Goal: Check status: Check status

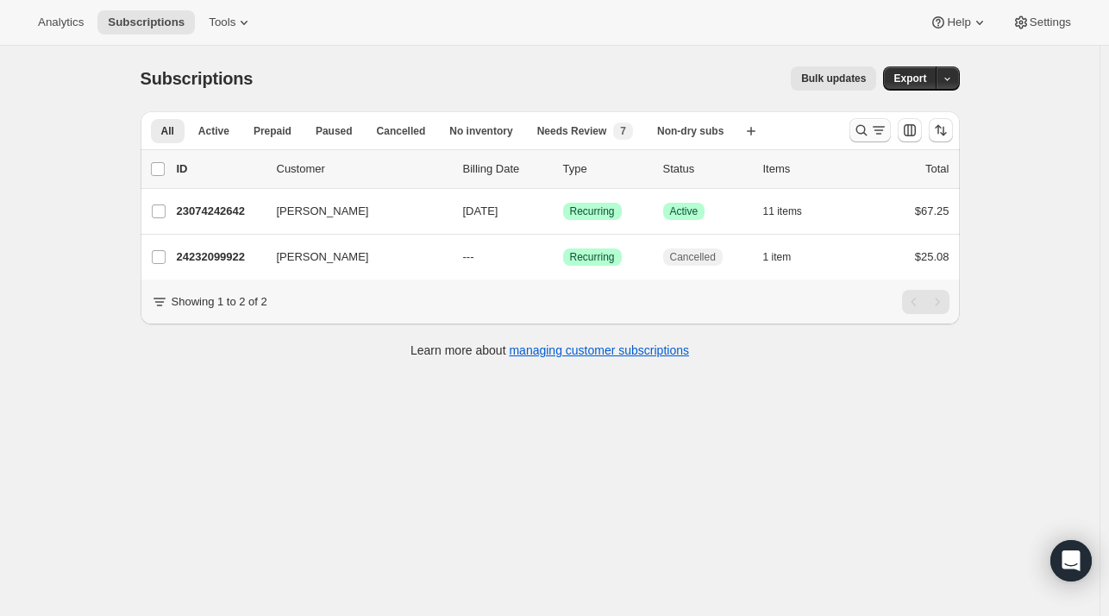
click at [866, 128] on icon "Search and filter results" at bounding box center [861, 130] width 17 height 17
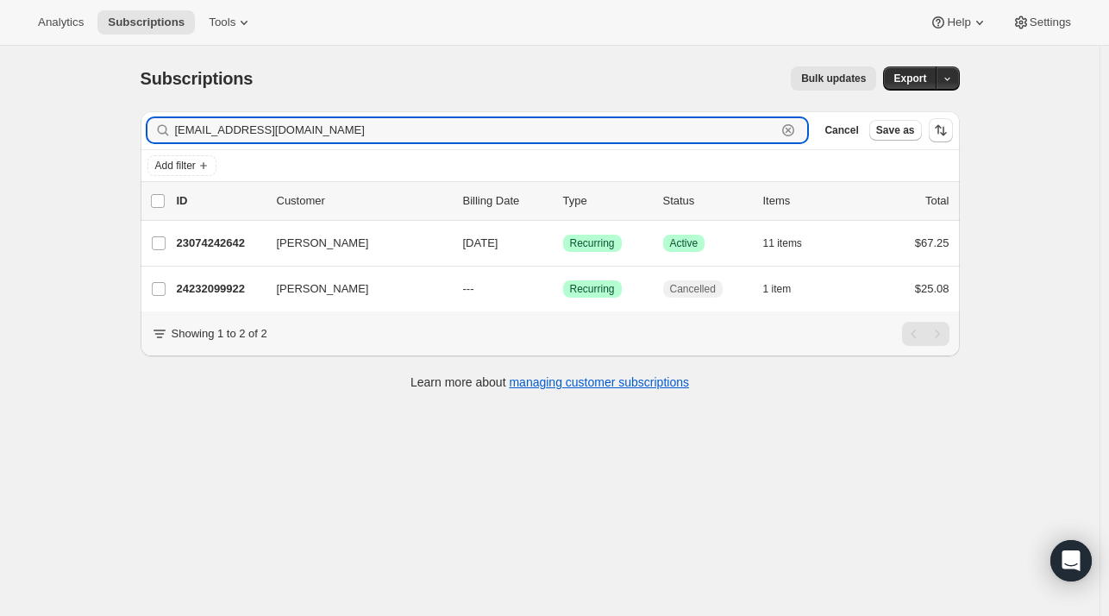
drag, startPoint x: 804, startPoint y: 129, endPoint x: 775, endPoint y: 128, distance: 29.3
click at [797, 131] on icon "button" at bounding box center [787, 130] width 17 height 17
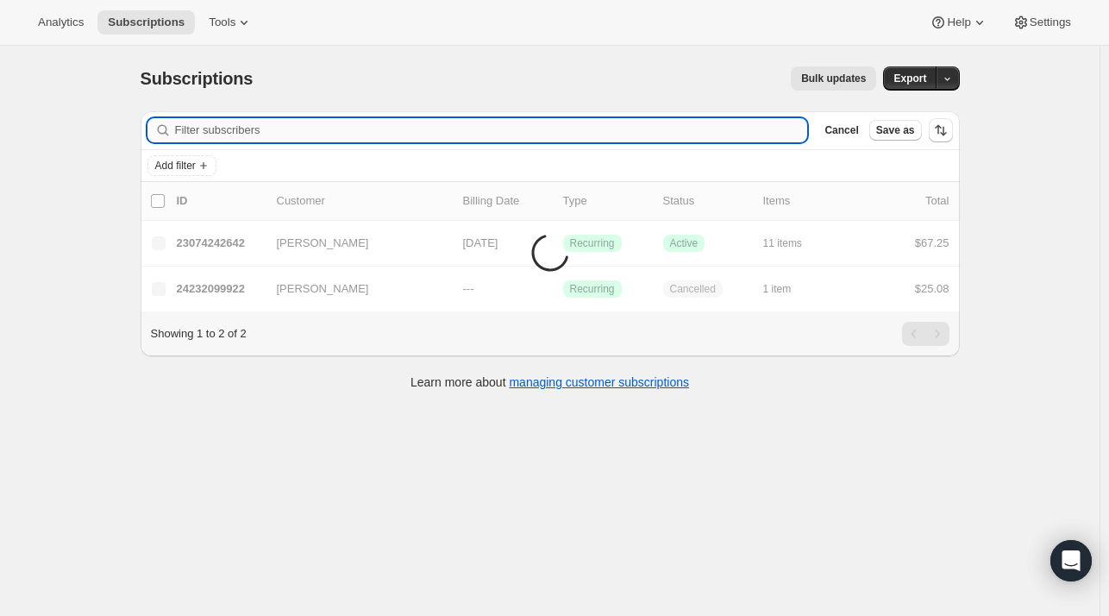
paste input "[EMAIL_ADDRESS][DOMAIN_NAME]"
type input "[EMAIL_ADDRESS][DOMAIN_NAME]"
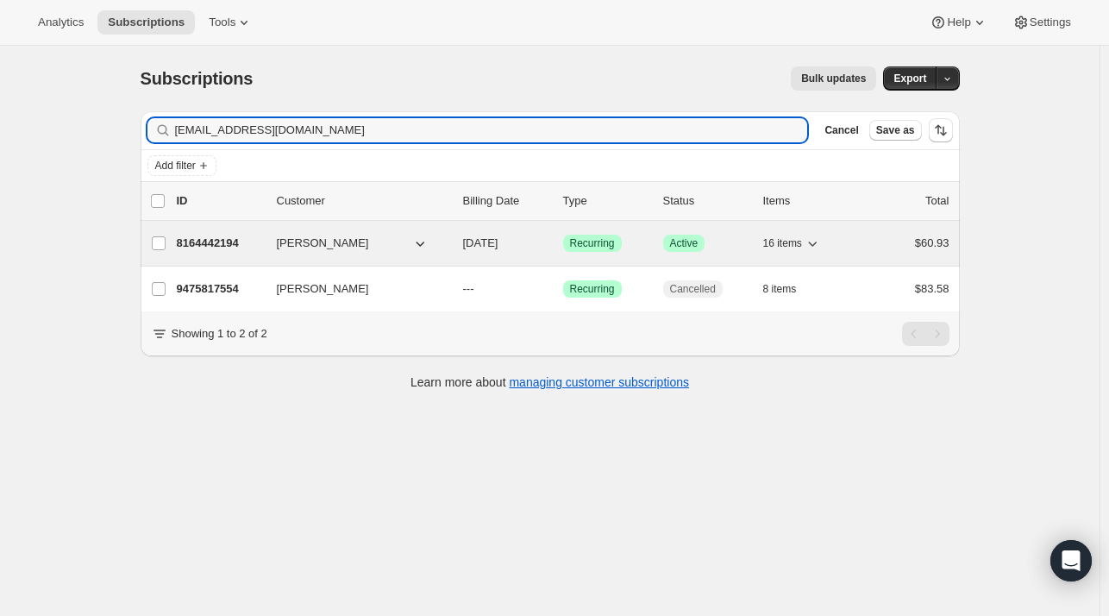
click at [231, 249] on p "8164442194" at bounding box center [220, 243] width 86 height 17
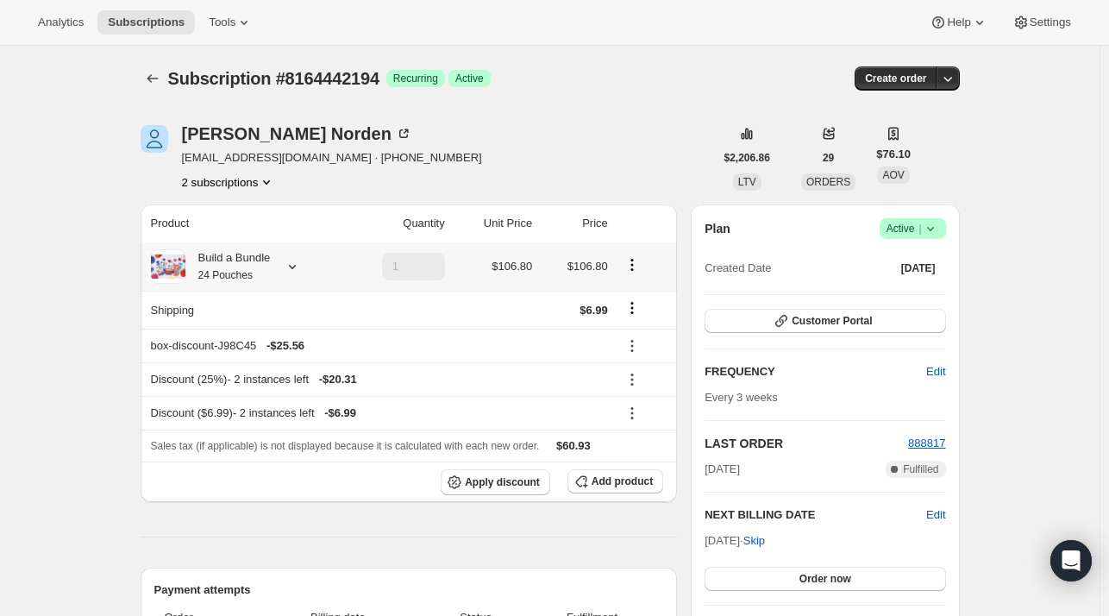
click at [300, 261] on icon at bounding box center [292, 266] width 17 height 17
